Goal: Transaction & Acquisition: Purchase product/service

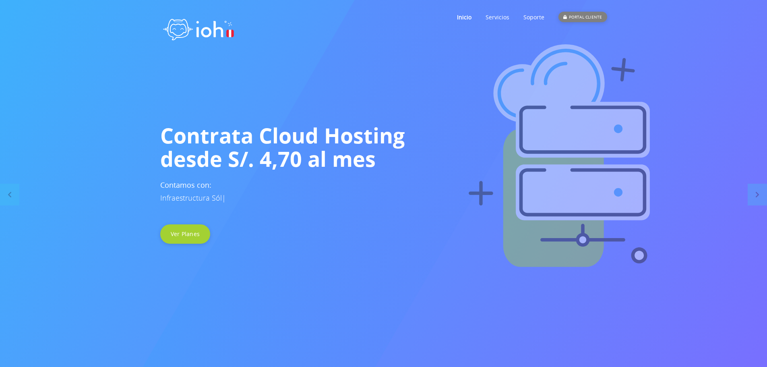
click at [575, 17] on div "PORTAL CLIENTE" at bounding box center [583, 17] width 48 height 10
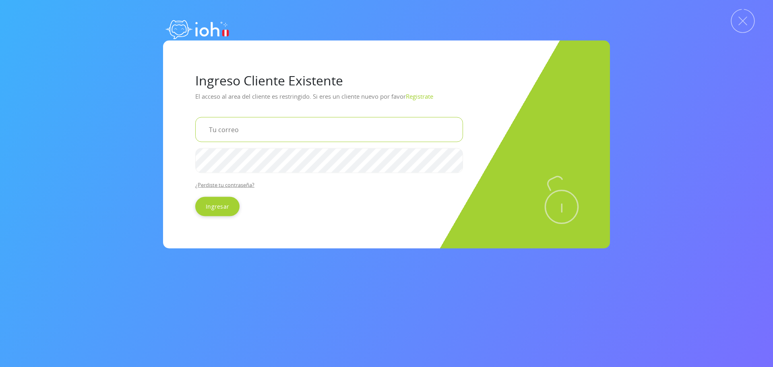
drag, startPoint x: 241, startPoint y: 128, endPoint x: 255, endPoint y: 139, distance: 17.3
click at [241, 128] on input "email" at bounding box center [329, 129] width 268 height 25
type input "paul_luis@yahoo.com"
click at [195, 197] on input "Ingresar" at bounding box center [217, 206] width 44 height 19
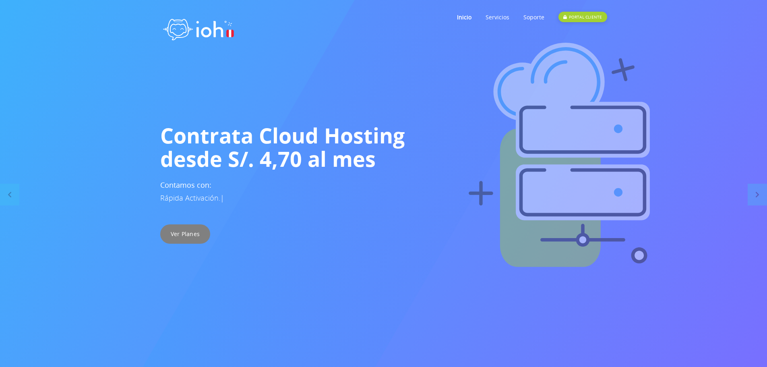
click at [189, 232] on link "Ver Planes" at bounding box center [185, 233] width 50 height 19
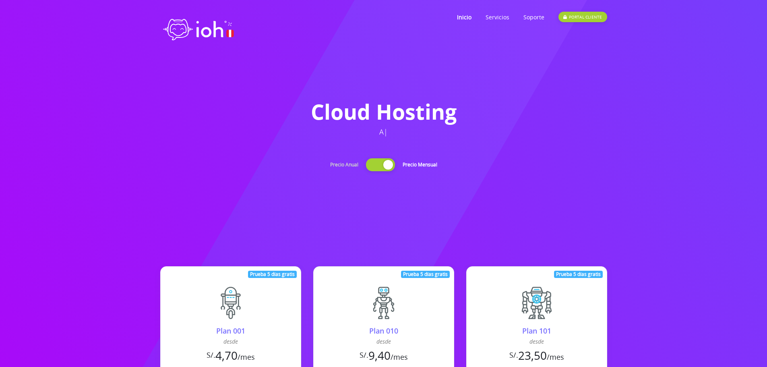
click at [376, 166] on div at bounding box center [380, 164] width 29 height 13
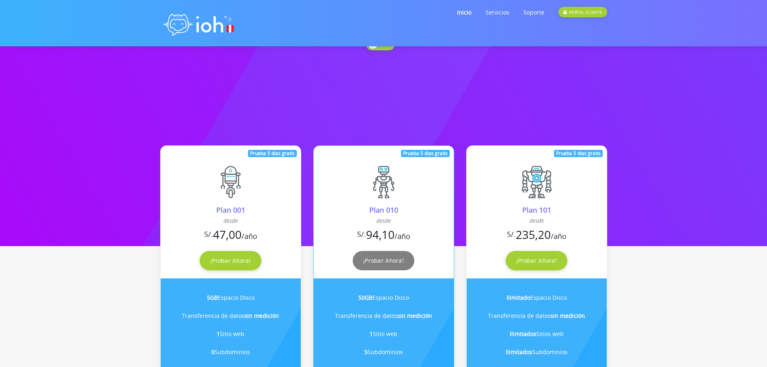
click at [379, 260] on link "¡Probar Ahora!" at bounding box center [384, 260] width 62 height 19
